Goal: Task Accomplishment & Management: Manage account settings

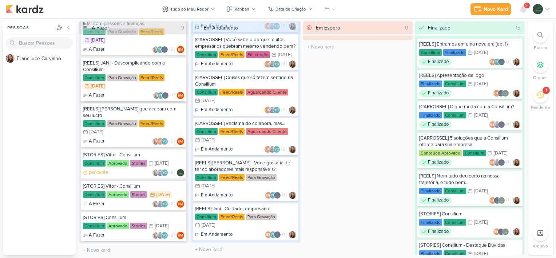
scroll to position [121, 0]
click at [122, 173] on div "pendente YO +2" at bounding box center [133, 172] width 101 height 7
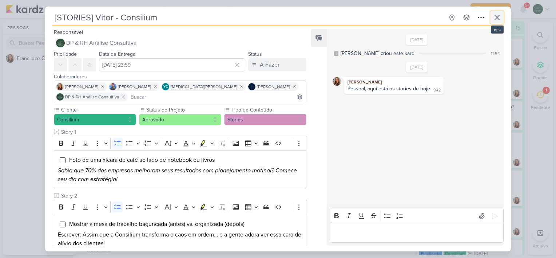
click at [498, 16] on icon at bounding box center [497, 17] width 4 height 4
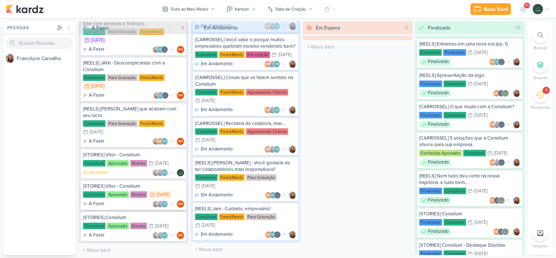
click at [136, 202] on div "A Fazer YO +2 BM" at bounding box center [133, 203] width 101 height 7
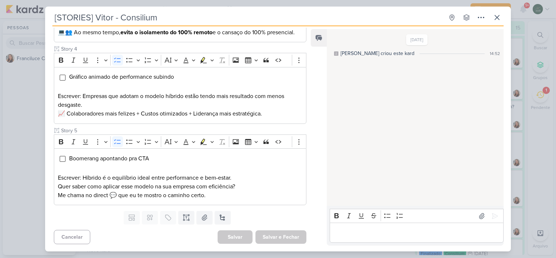
scroll to position [314, 0]
click at [499, 19] on icon at bounding box center [497, 17] width 9 height 9
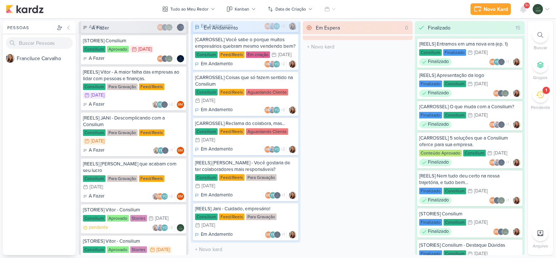
scroll to position [66, 0]
click at [175, 133] on div "Consilium Para Gravação Feed/Reels 11/8 [DATE]" at bounding box center [133, 137] width 101 height 16
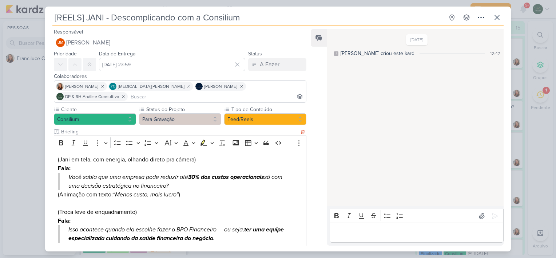
scroll to position [0, 0]
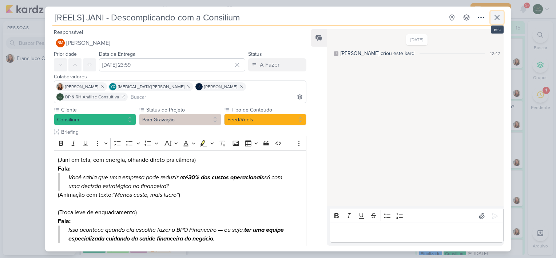
click at [494, 20] on icon at bounding box center [497, 17] width 9 height 9
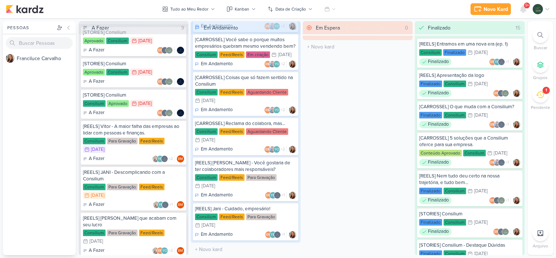
scroll to position [10, 0]
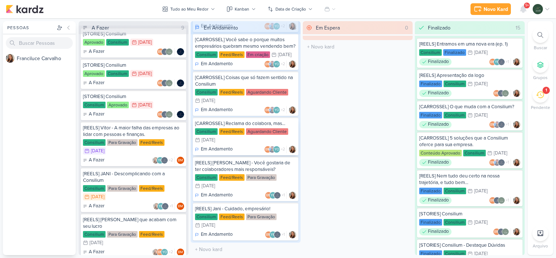
click at [288, 128] on div "Consilium Feed/Reels Aguardando Cliente 25/8 [DATE]" at bounding box center [245, 136] width 101 height 16
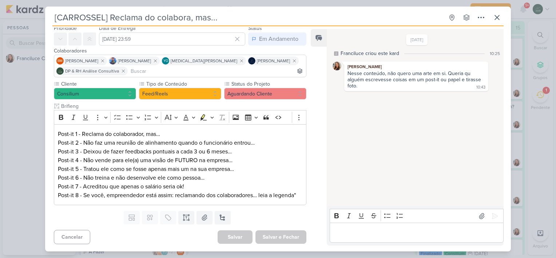
scroll to position [0, 0]
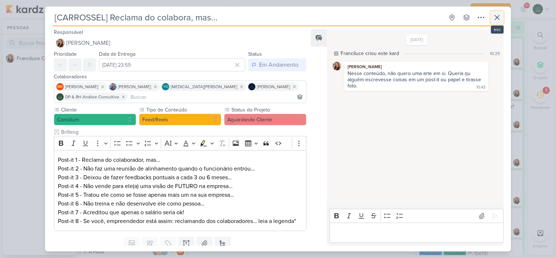
click at [494, 18] on icon at bounding box center [497, 17] width 9 height 9
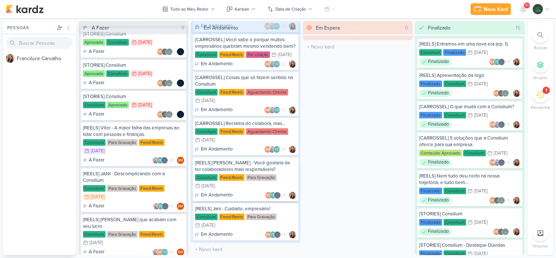
click at [280, 167] on div "[REELS] [PERSON_NAME] - Você gostaria de ter colaboradores mais responsáveis?" at bounding box center [245, 165] width 101 height 13
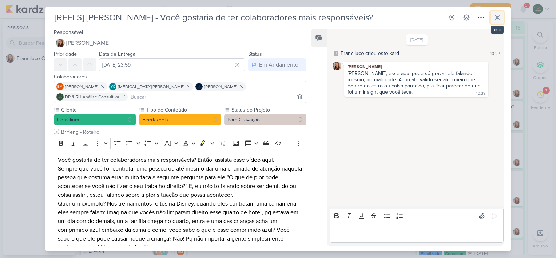
click at [495, 16] on icon at bounding box center [497, 17] width 9 height 9
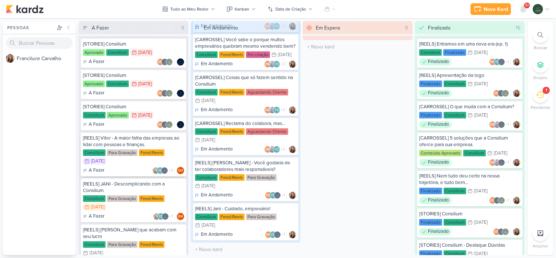
click at [177, 147] on div "[REELS] Vitor - A maior falha das empresas ao lidar com pessoas e finanças. Con…" at bounding box center [134, 154] width 106 height 44
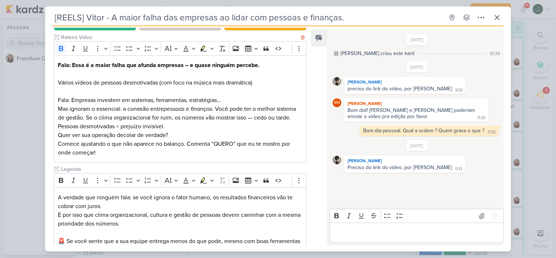
scroll to position [94, 0]
click at [498, 17] on icon at bounding box center [497, 17] width 9 height 9
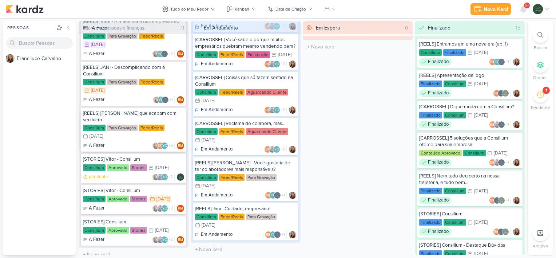
scroll to position [121, 0]
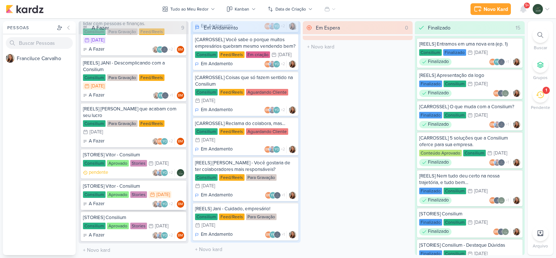
click at [134, 204] on div "A Fazer YO +2 BM" at bounding box center [133, 203] width 101 height 7
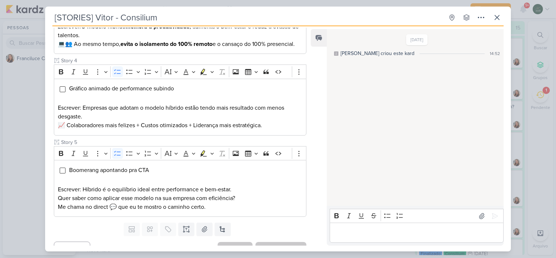
scroll to position [0, 0]
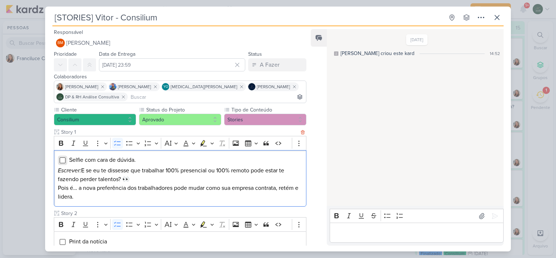
click at [62, 158] on input "Editor editing area: main" at bounding box center [63, 160] width 6 height 6
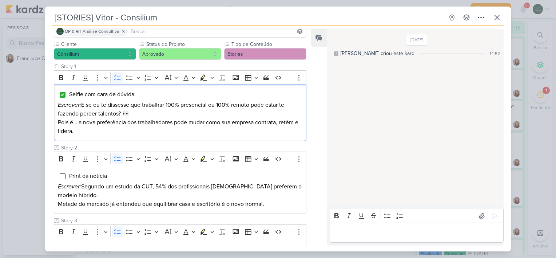
scroll to position [66, 0]
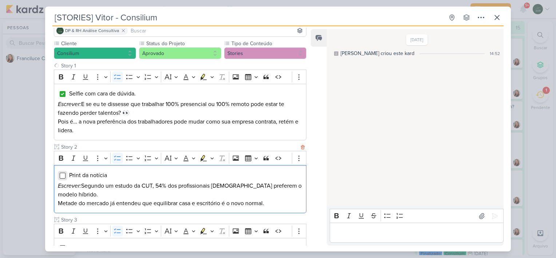
click at [63, 173] on input "Editor editing area: main" at bounding box center [63, 176] width 6 height 6
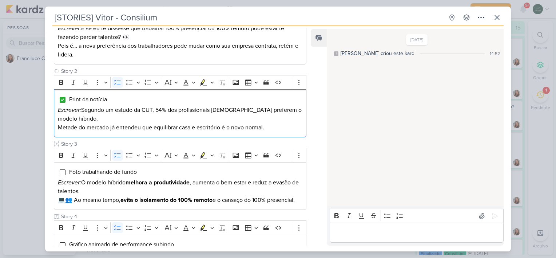
scroll to position [150, 0]
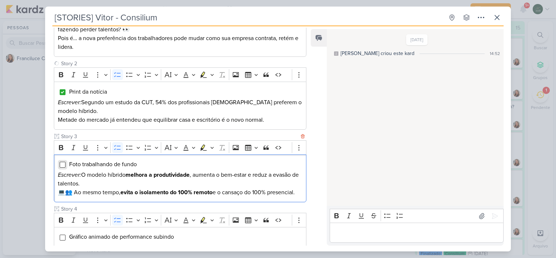
click at [63, 163] on input "Editor editing area: main" at bounding box center [63, 165] width 6 height 6
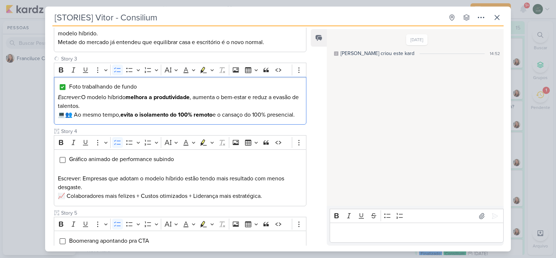
scroll to position [230, 0]
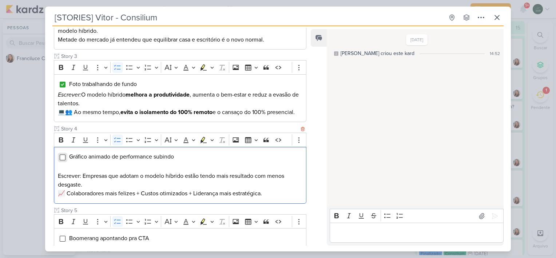
click at [63, 160] on input "Editor editing area: main" at bounding box center [63, 157] width 6 height 6
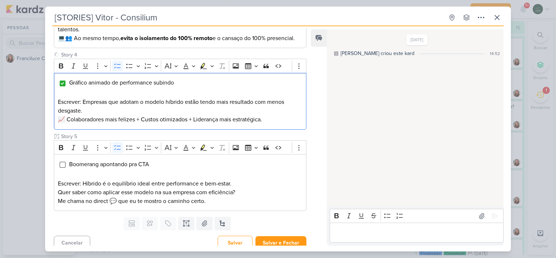
scroll to position [304, 0]
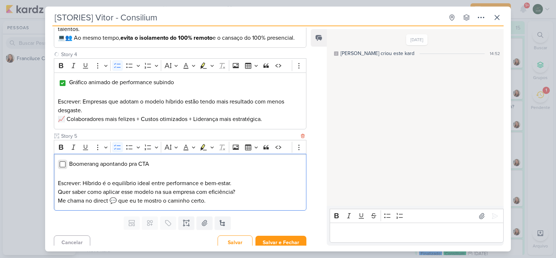
click at [62, 167] on input "Editor editing area: main" at bounding box center [63, 164] width 6 height 6
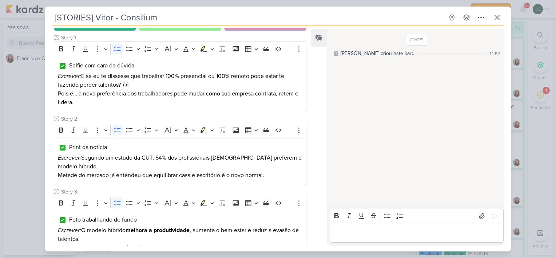
scroll to position [0, 0]
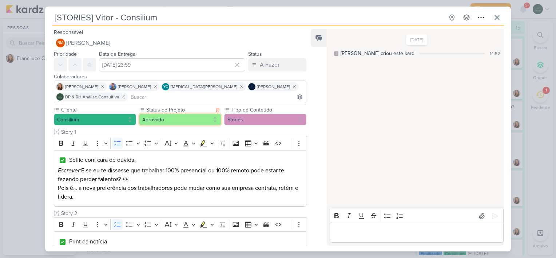
click at [181, 119] on button "Aprovado" at bounding box center [180, 120] width 82 height 12
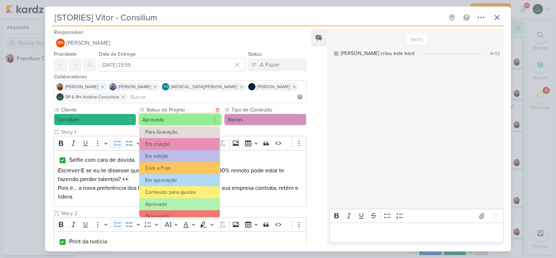
scroll to position [82, 0]
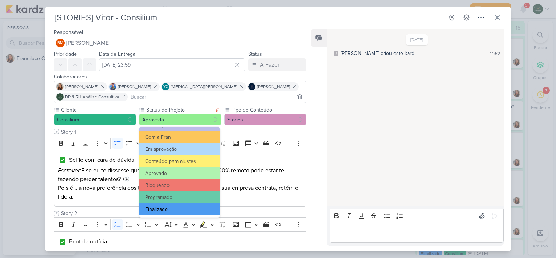
click at [169, 208] on button "Finalizado" at bounding box center [179, 209] width 80 height 12
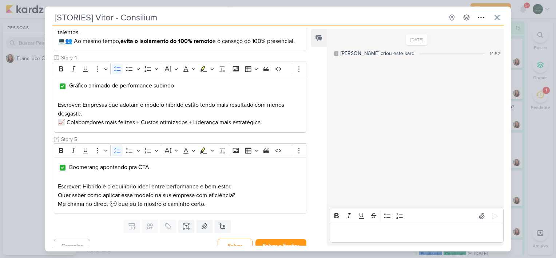
scroll to position [301, 0]
